Goal: Task Accomplishment & Management: Manage account settings

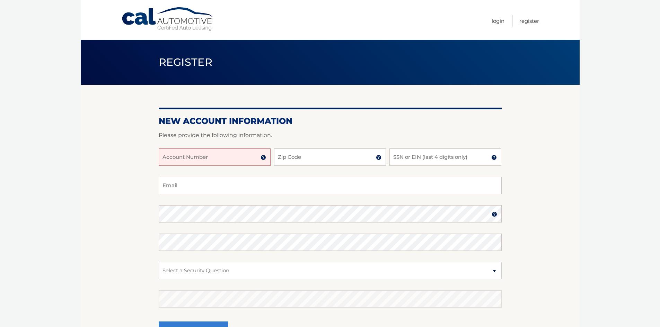
click at [232, 152] on input "Account Number" at bounding box center [215, 157] width 112 height 17
type input "44456023852"
click at [357, 158] on input "Zip Code" at bounding box center [330, 157] width 112 height 17
type input "11566"
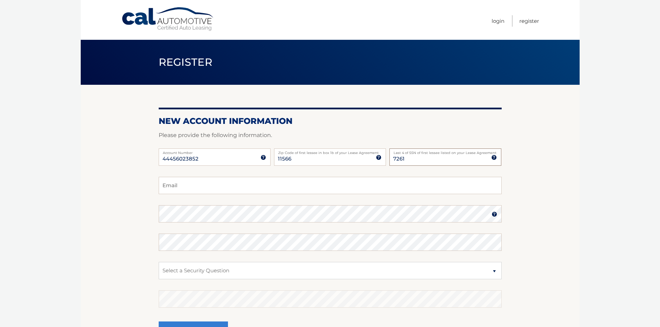
type input "7261"
click at [358, 181] on input "Email" at bounding box center [330, 185] width 343 height 17
type input "scampbell150@gmail.com"
click at [213, 266] on select "Select a Security Question What was the name of your elementary school? What is…" at bounding box center [330, 270] width 343 height 17
select select "2"
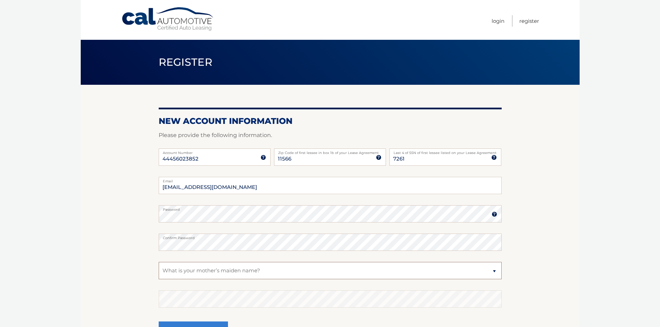
click at [159, 262] on select "Select a Security Question What was the name of your elementary school? What is…" at bounding box center [330, 270] width 343 height 17
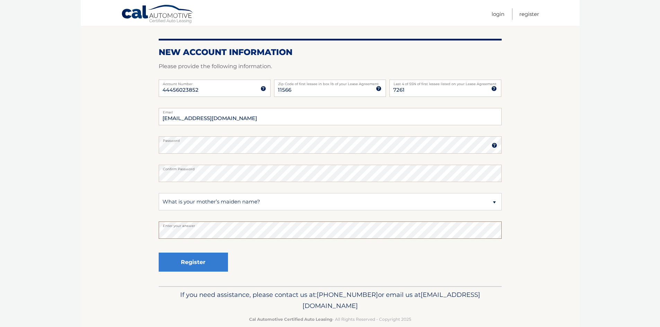
scroll to position [69, 0]
click at [192, 263] on button "Register" at bounding box center [193, 262] width 69 height 19
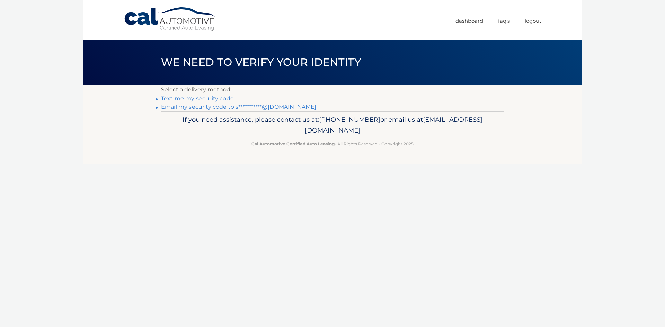
click at [217, 100] on link "Text me my security code" at bounding box center [197, 98] width 73 height 7
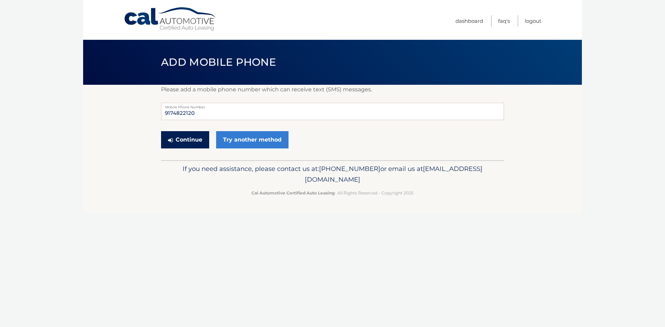
click at [194, 140] on button "Continue" at bounding box center [185, 139] width 48 height 17
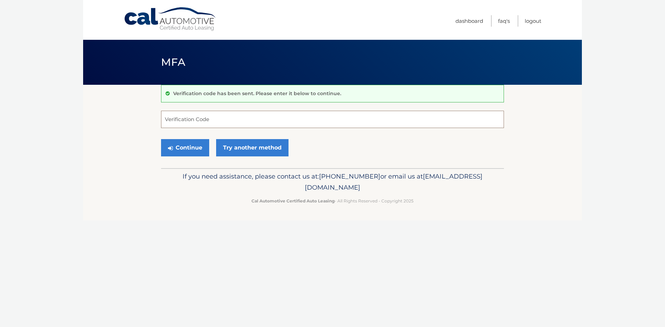
click at [228, 120] on input "Verification Code" at bounding box center [332, 119] width 343 height 17
type input "136206"
click at [191, 150] on button "Continue" at bounding box center [185, 147] width 48 height 17
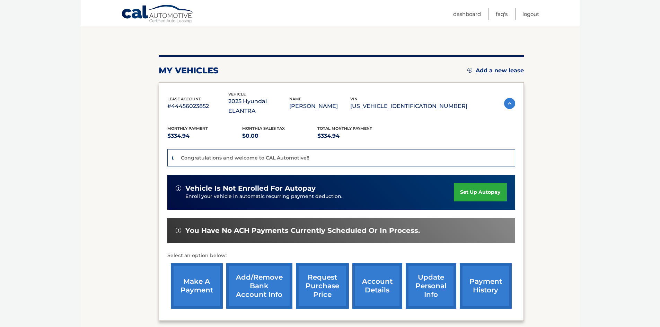
scroll to position [69, 0]
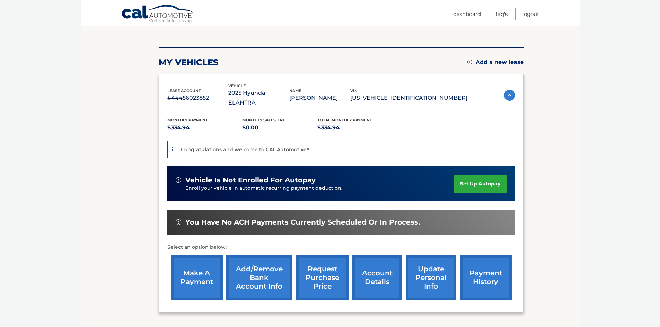
click at [382, 276] on link "account details" at bounding box center [377, 277] width 50 height 45
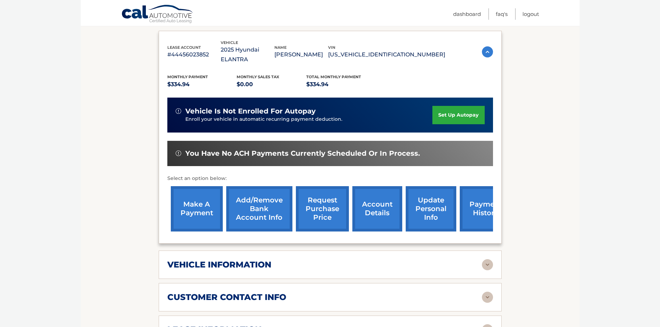
scroll to position [173, 0]
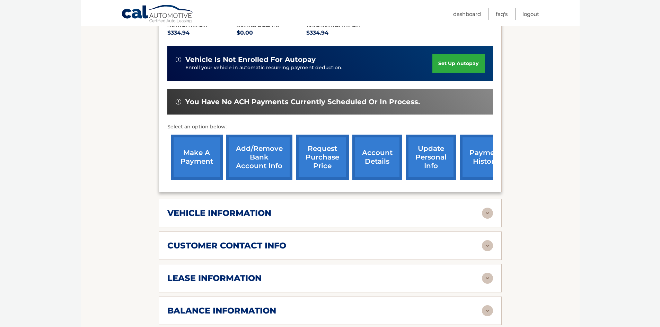
click at [341, 210] on div "vehicle information vehicle Year [DATE] vehicle make Hyundai vehicle model ELAN…" at bounding box center [330, 213] width 343 height 28
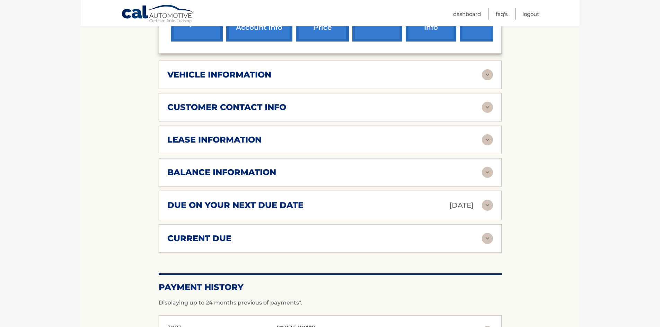
scroll to position [243, 0]
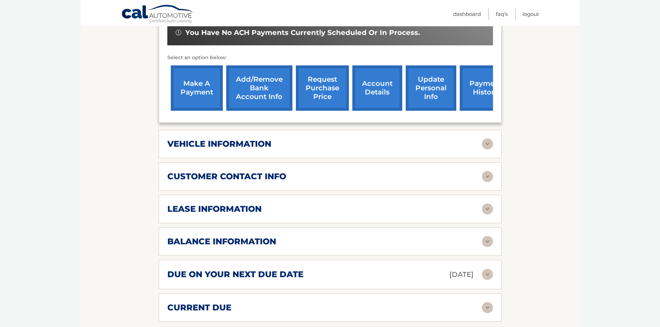
click at [486, 139] on img at bounding box center [487, 144] width 11 height 11
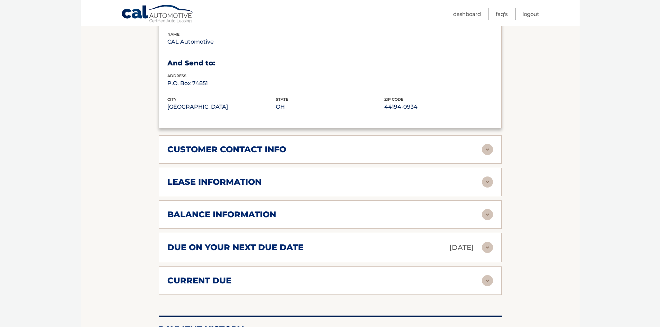
scroll to position [450, 0]
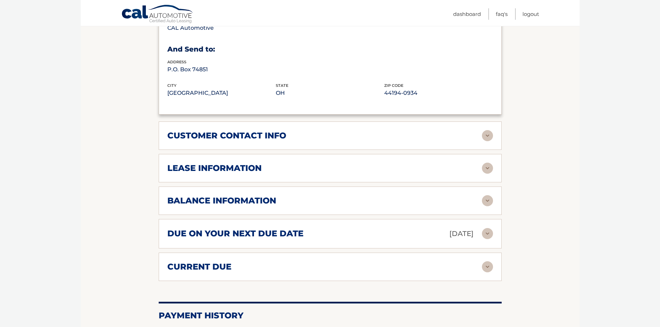
click at [489, 228] on img at bounding box center [487, 233] width 11 height 11
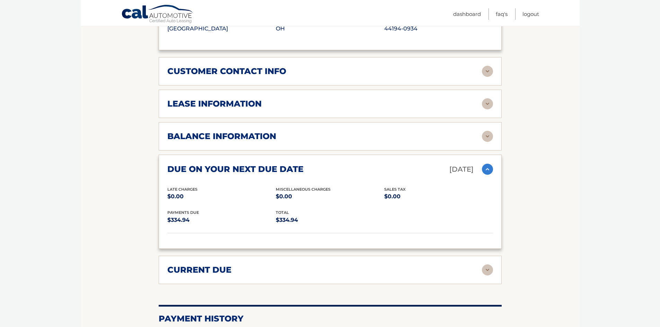
scroll to position [520, 0]
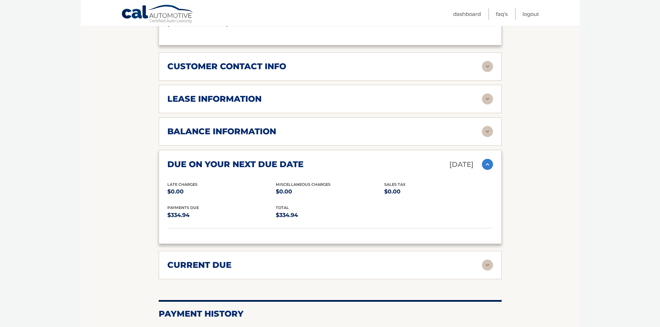
click at [488, 260] on img at bounding box center [487, 265] width 11 height 11
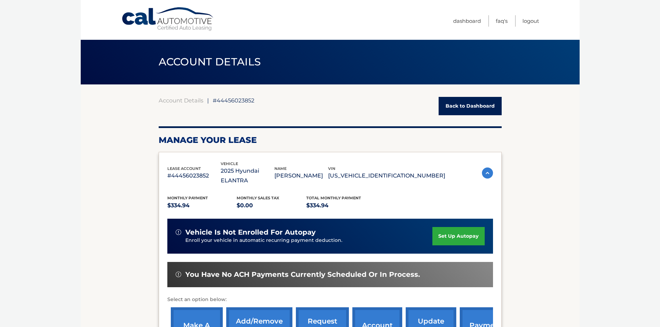
scroll to position [0, 0]
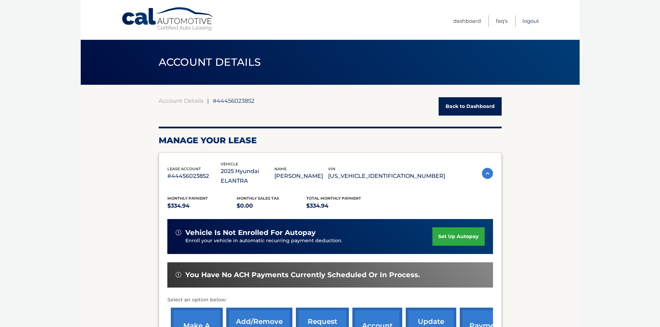
click at [531, 22] on link "Logout" at bounding box center [530, 20] width 17 height 11
